Goal: Information Seeking & Learning: Learn about a topic

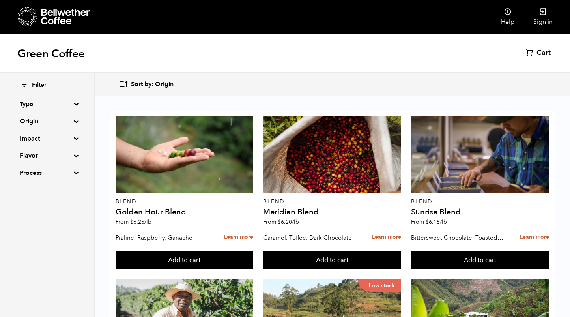
click at [136, 89] on button "Sort by: Origin" at bounding box center [146, 84] width 54 height 19
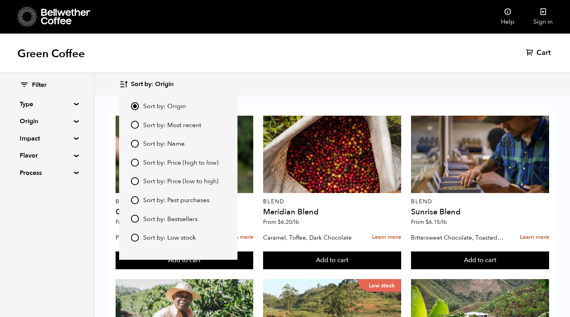
click at [48, 122] on summary "Origin" at bounding box center [47, 120] width 54 height 9
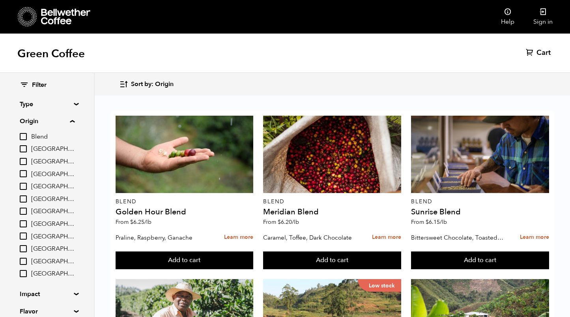
click at [47, 172] on span "[GEOGRAPHIC_DATA]" at bounding box center [52, 174] width 43 height 9
click at [0, 0] on input "[GEOGRAPHIC_DATA]" at bounding box center [0, 0] width 0 height 0
checkbox input "true"
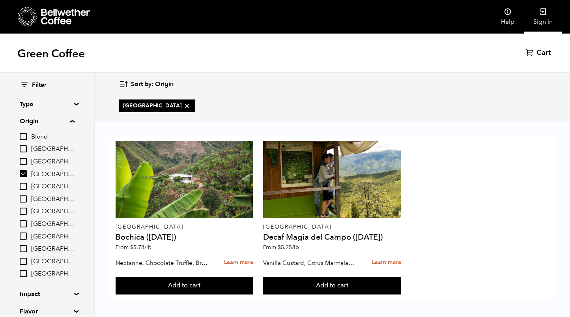
click at [548, 7] on link "Sign in" at bounding box center [543, 17] width 38 height 34
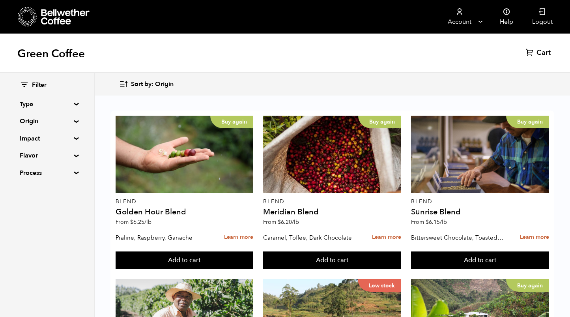
click at [147, 88] on span "Sort by: Origin" at bounding box center [152, 84] width 43 height 9
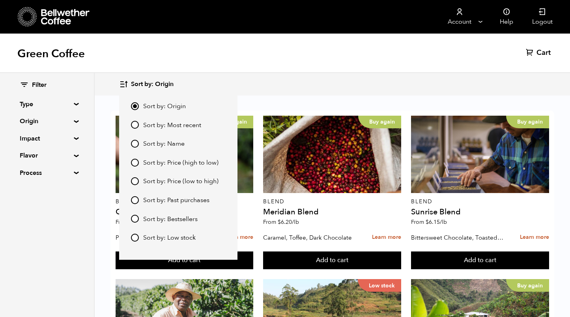
click at [147, 88] on span "Sort by: Origin" at bounding box center [152, 84] width 43 height 9
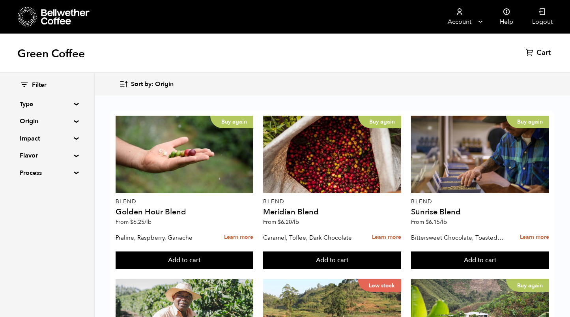
click at [48, 121] on summary "Origin" at bounding box center [47, 120] width 54 height 9
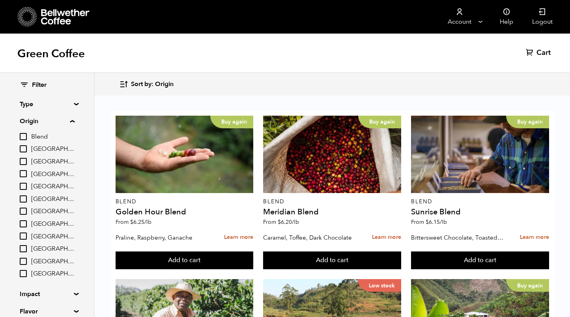
click at [49, 176] on span "[GEOGRAPHIC_DATA]" at bounding box center [52, 174] width 43 height 9
click at [0, 0] on input "[GEOGRAPHIC_DATA]" at bounding box center [0, 0] width 0 height 0
checkbox input "true"
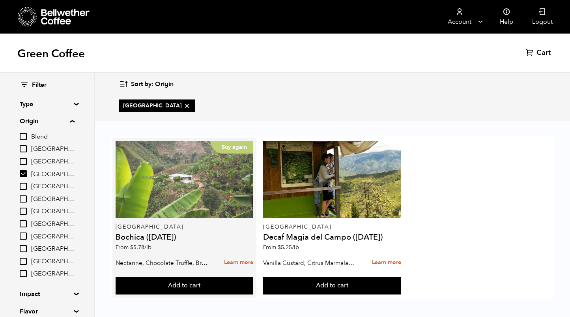
click at [196, 192] on div "Buy again" at bounding box center [185, 179] width 138 height 77
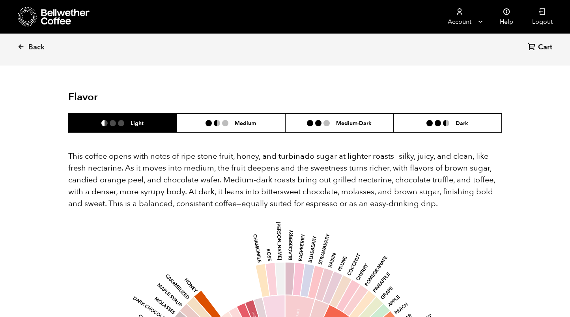
scroll to position [455, 0]
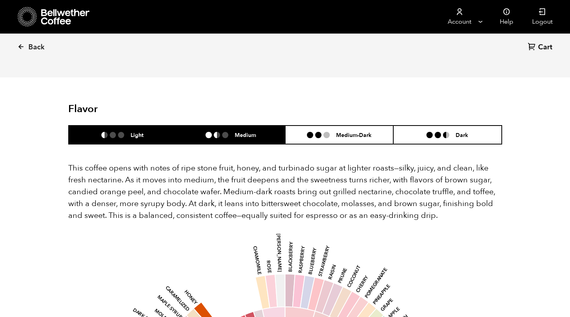
click at [229, 125] on li "Medium" at bounding box center [231, 134] width 108 height 19
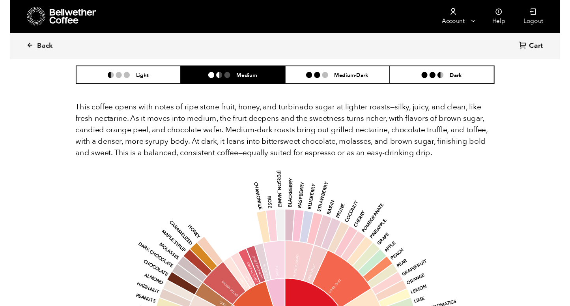
scroll to position [514, 0]
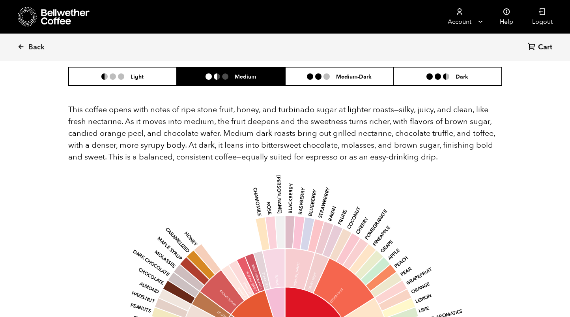
click at [446, 104] on p "This coffee opens with notes of ripe stone fruit, honey, and turbinado sugar at…" at bounding box center [285, 133] width 434 height 59
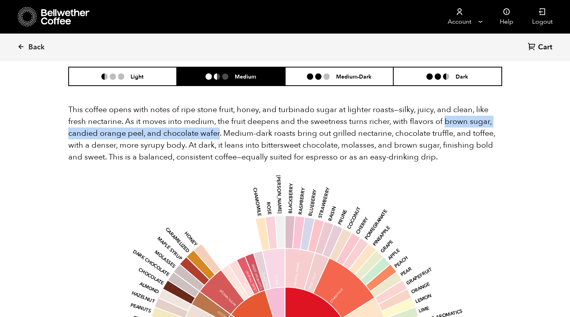
drag, startPoint x: 219, startPoint y: 108, endPoint x: 447, endPoint y: 92, distance: 228.9
click at [447, 104] on p "This coffee opens with notes of ripe stone fruit, honey, and turbinado sugar at…" at bounding box center [285, 133] width 434 height 59
copy p "brown sugar, candied orange peel, and chocolate wafer"
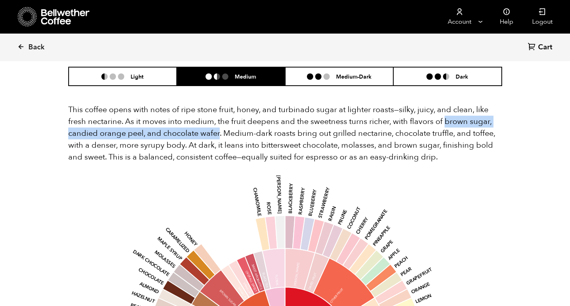
click at [191, 107] on p "This coffee opens with notes of ripe stone fruit, honey, and turbinado sugar at…" at bounding box center [285, 133] width 434 height 59
drag, startPoint x: 219, startPoint y: 106, endPoint x: 445, endPoint y: 97, distance: 226.2
click at [445, 104] on p "This coffee opens with notes of ripe stone fruit, honey, and turbinado sugar at…" at bounding box center [285, 133] width 434 height 59
copy p "brown sugar, candied orange peel, and chocolate wafer"
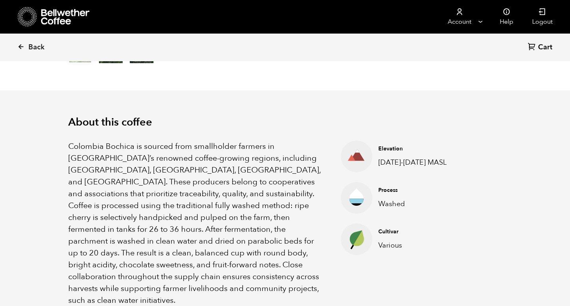
scroll to position [203, 0]
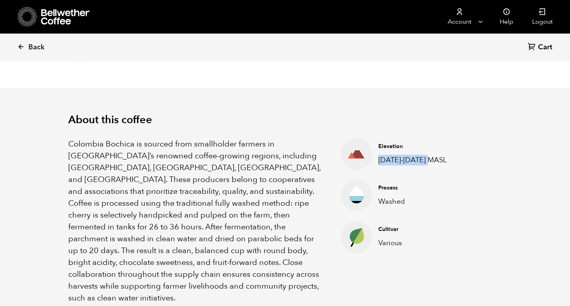
drag, startPoint x: 435, startPoint y: 157, endPoint x: 375, endPoint y: 158, distance: 60.0
click at [375, 158] on div "Elevation 1300-1900 MASL" at bounding box center [415, 153] width 87 height 22
copy p "1300-1900 MASL"
